Goal: Find specific page/section: Find specific page/section

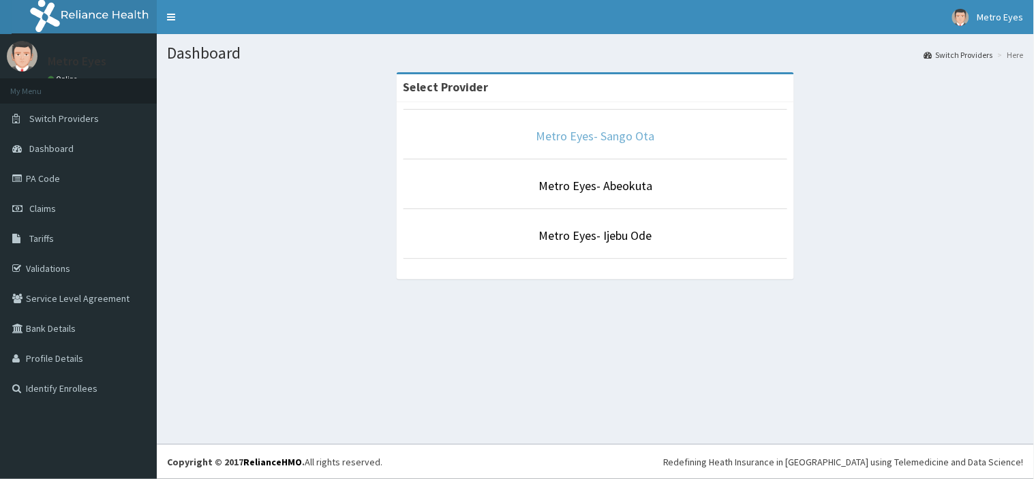
click at [579, 137] on link "Metro Eyes- Sango Ota" at bounding box center [595, 136] width 119 height 16
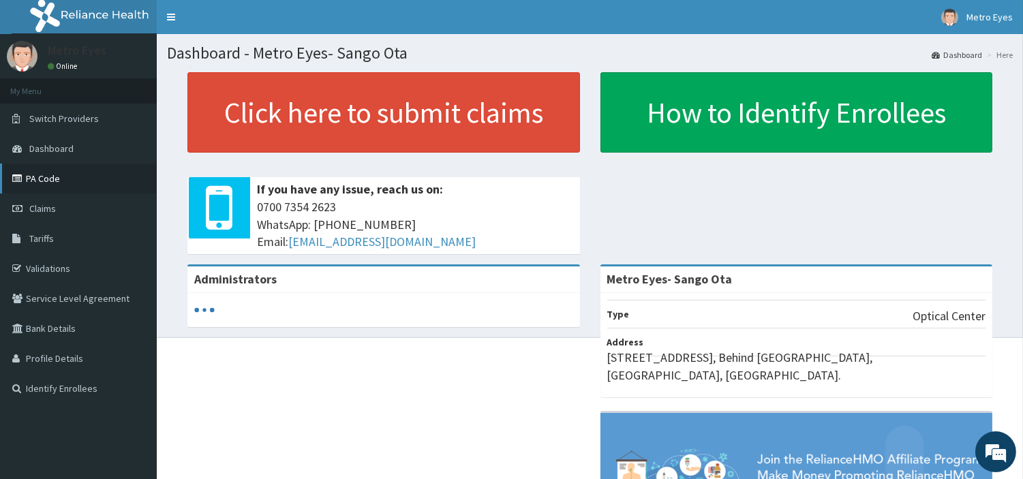
click at [28, 179] on link "PA Code" at bounding box center [78, 179] width 157 height 30
